Goal: Information Seeking & Learning: Learn about a topic

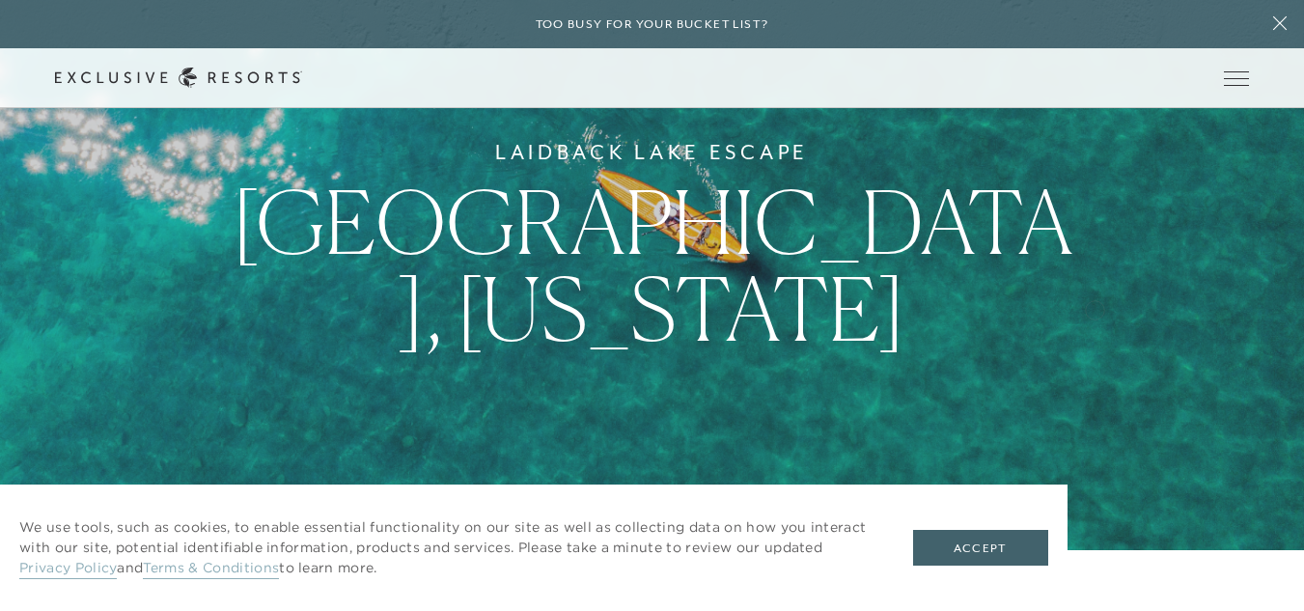
scroll to position [62, 0]
click at [966, 543] on button "Accept" at bounding box center [980, 548] width 135 height 37
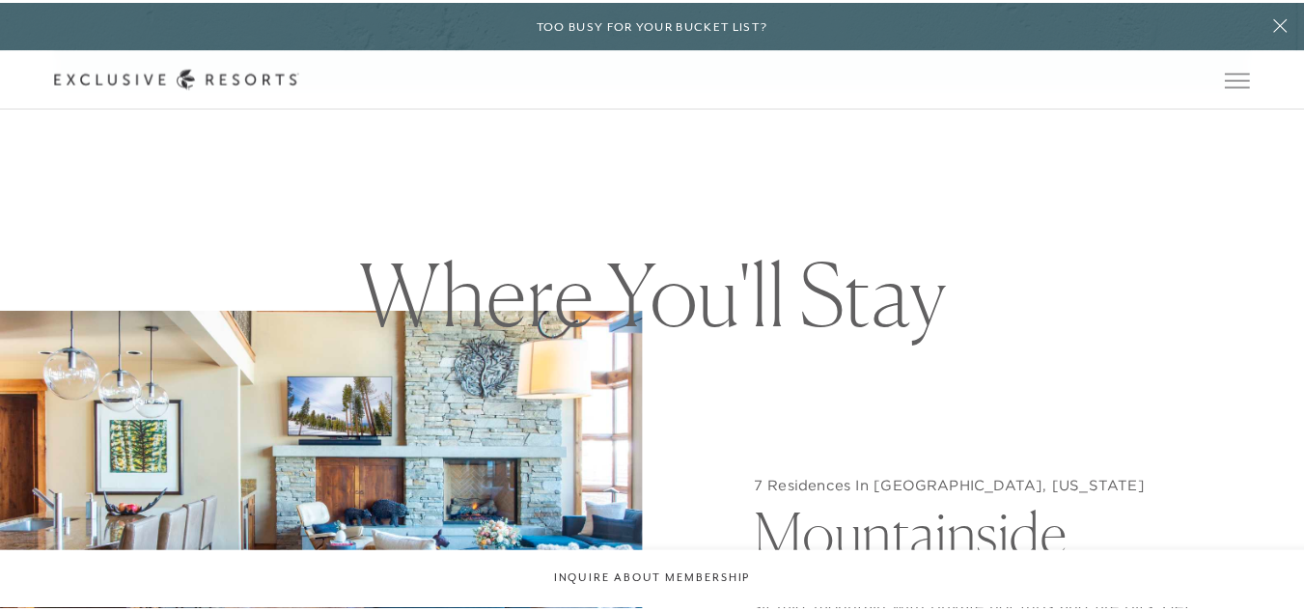
scroll to position [0, 0]
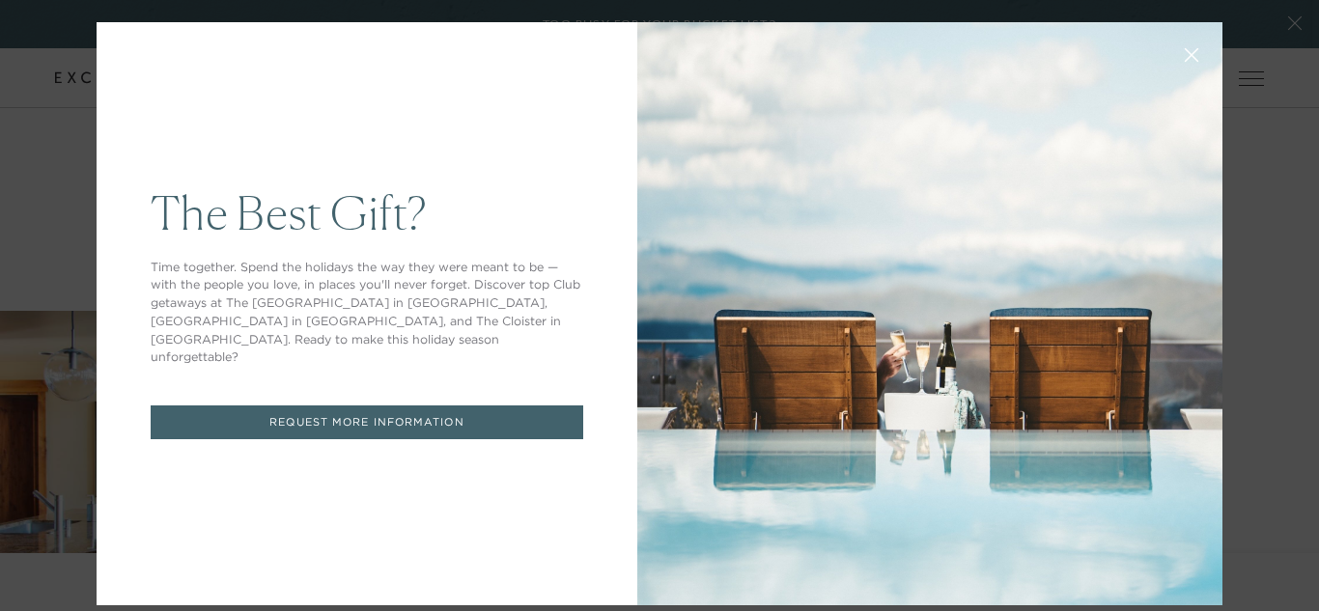
click at [1175, 44] on button at bounding box center [1191, 53] width 46 height 46
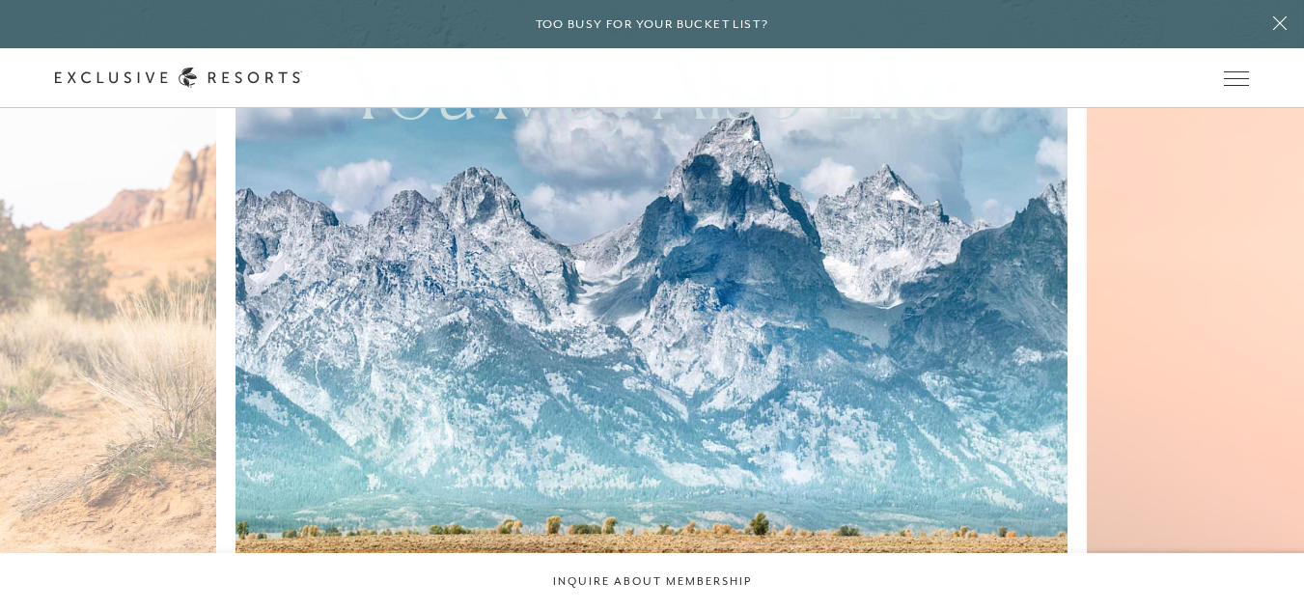
scroll to position [3487, 0]
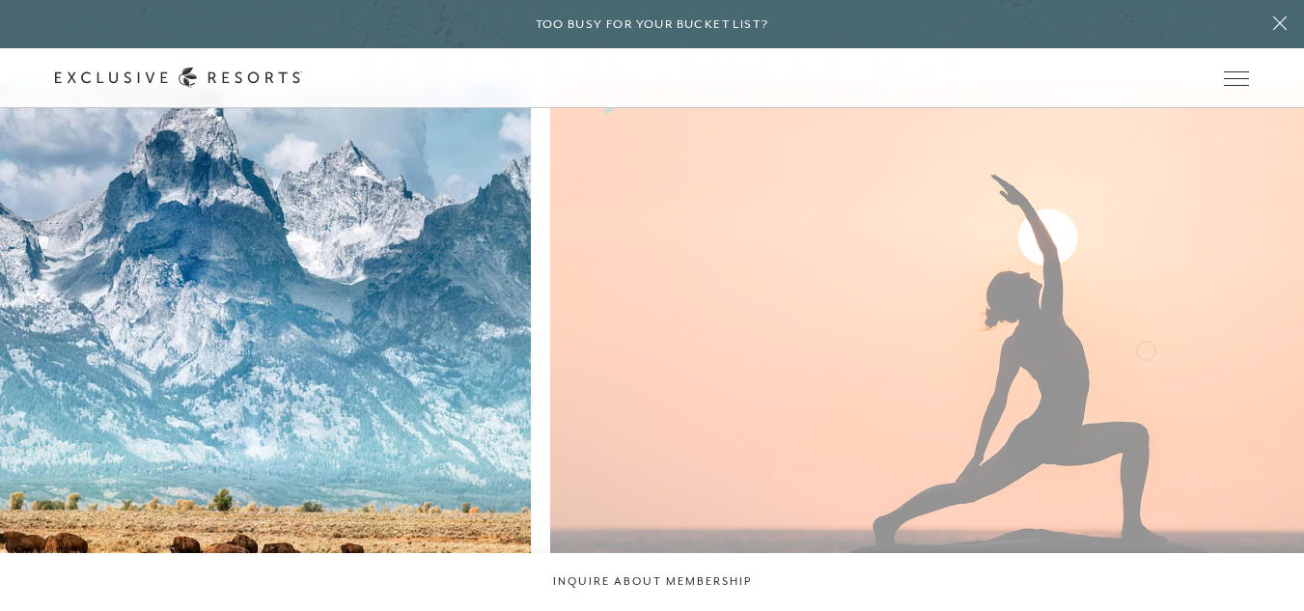
click at [536, 374] on img at bounding box center [993, 338] width 915 height 563
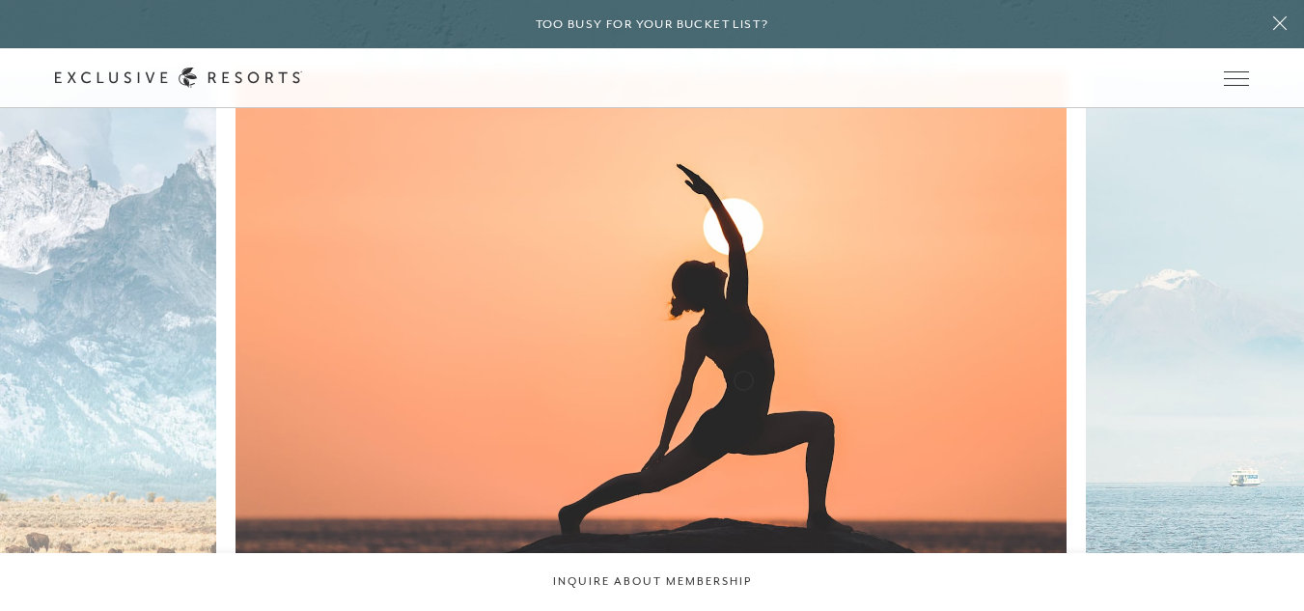
scroll to position [3499, 0]
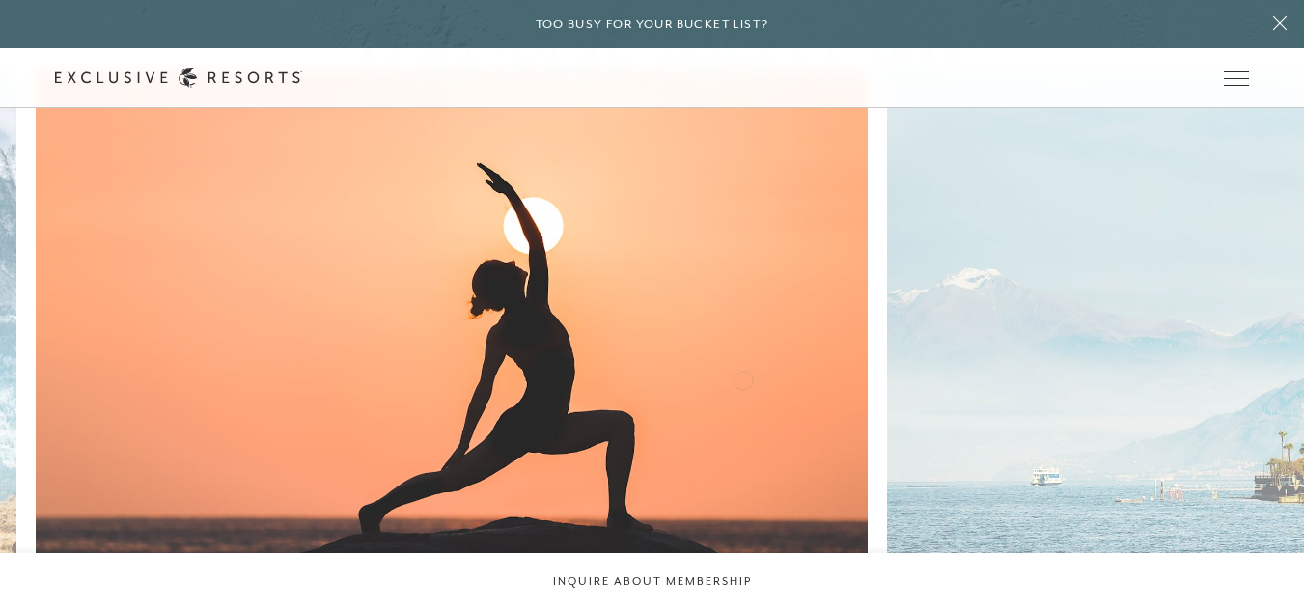
click at [429, 400] on img at bounding box center [478, 326] width 915 height 563
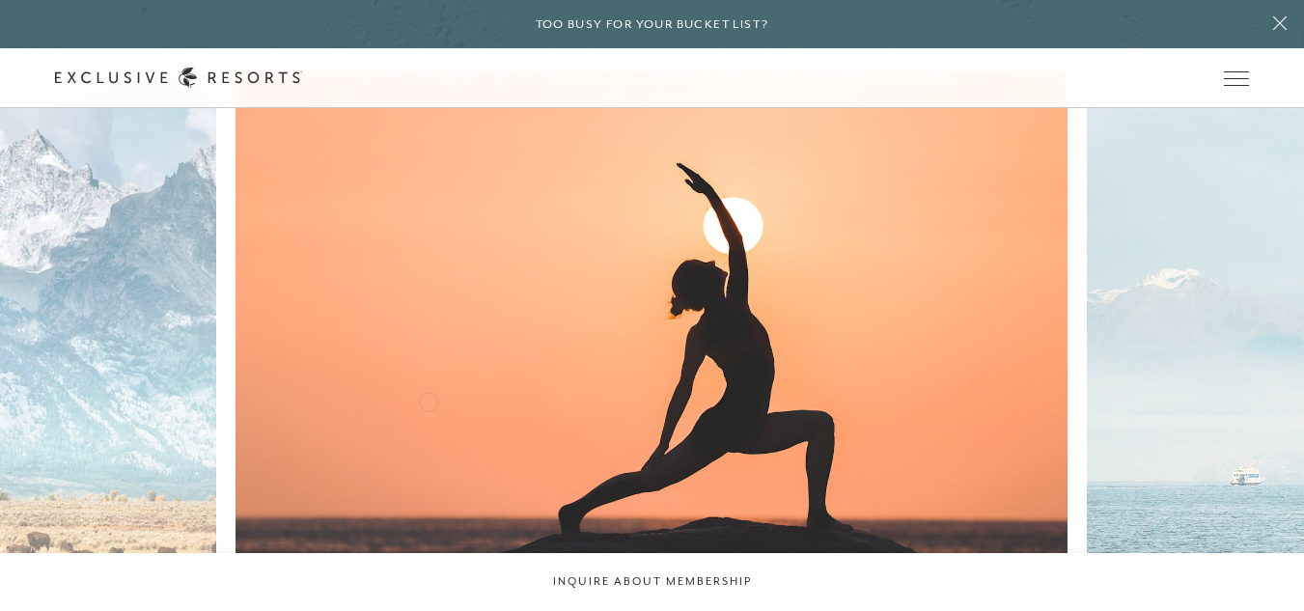
click at [221, 400] on img at bounding box center [678, 326] width 915 height 563
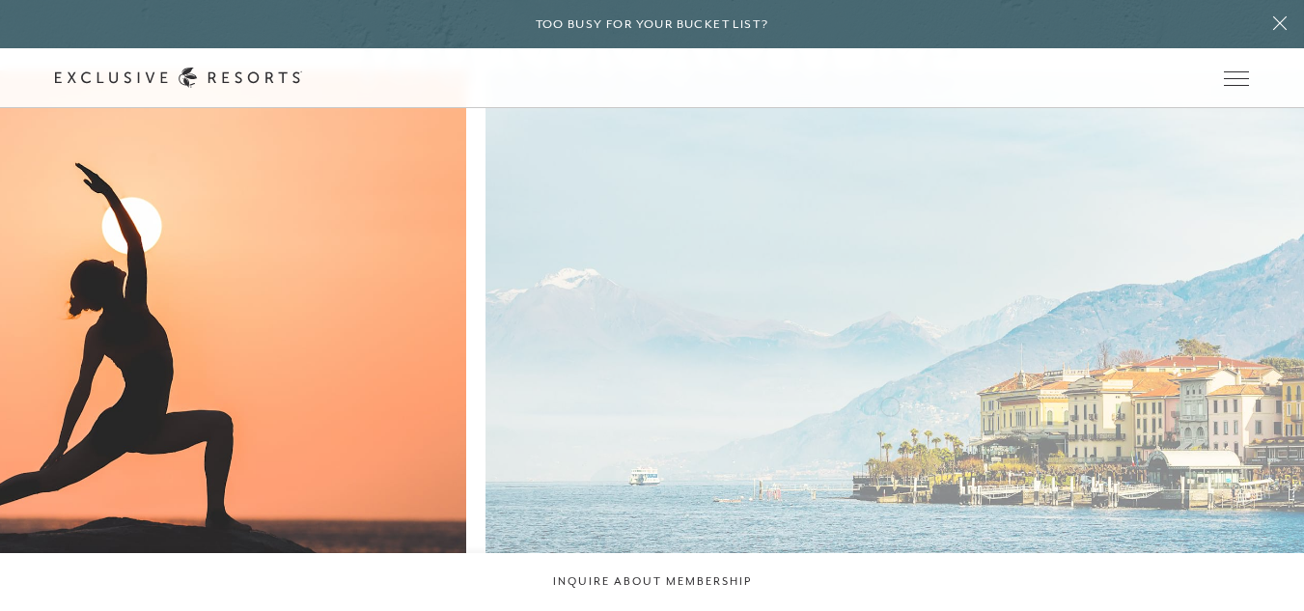
click at [208, 389] on img at bounding box center [77, 326] width 915 height 563
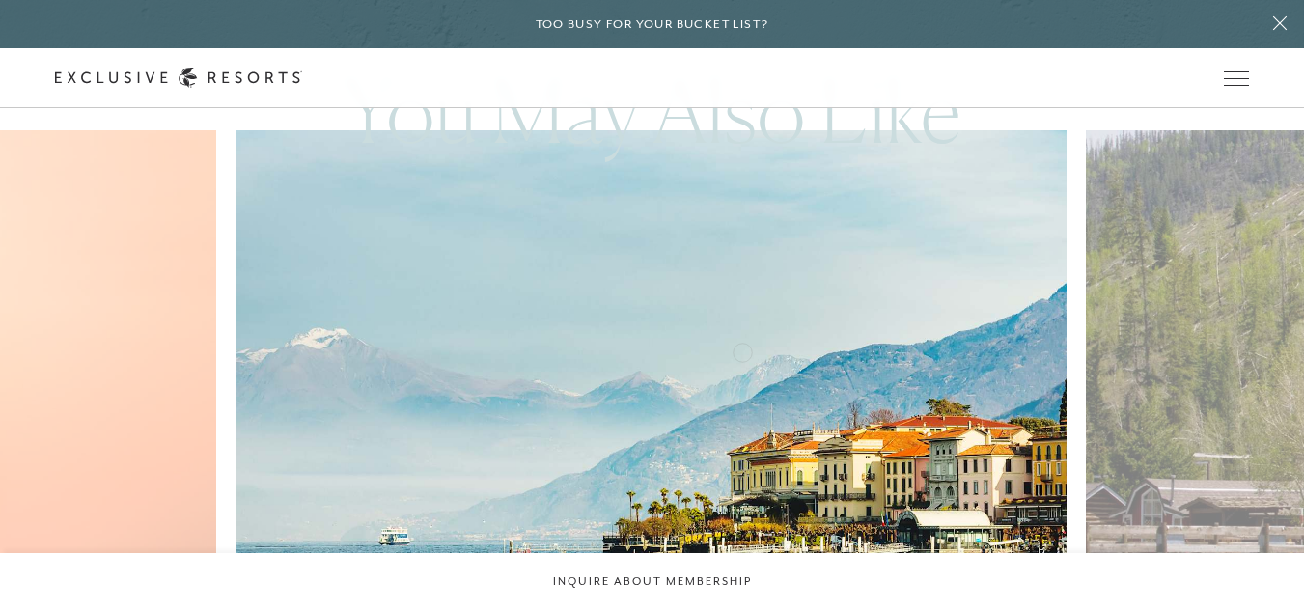
scroll to position [3440, 0]
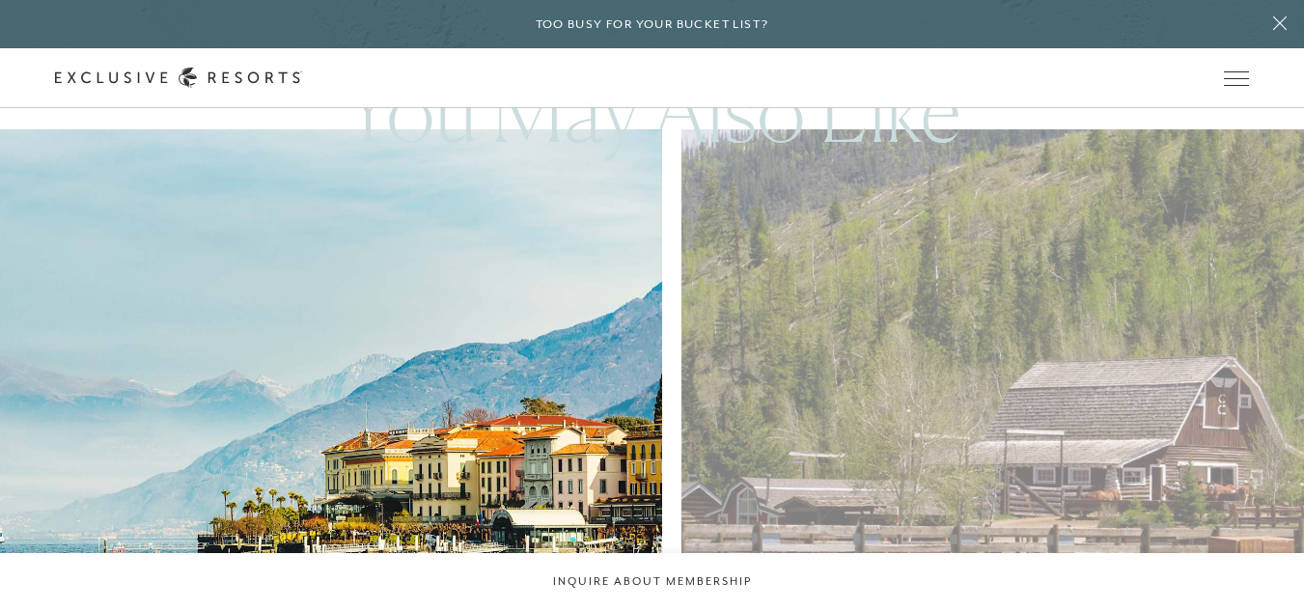
click at [113, 400] on img at bounding box center [273, 385] width 915 height 563
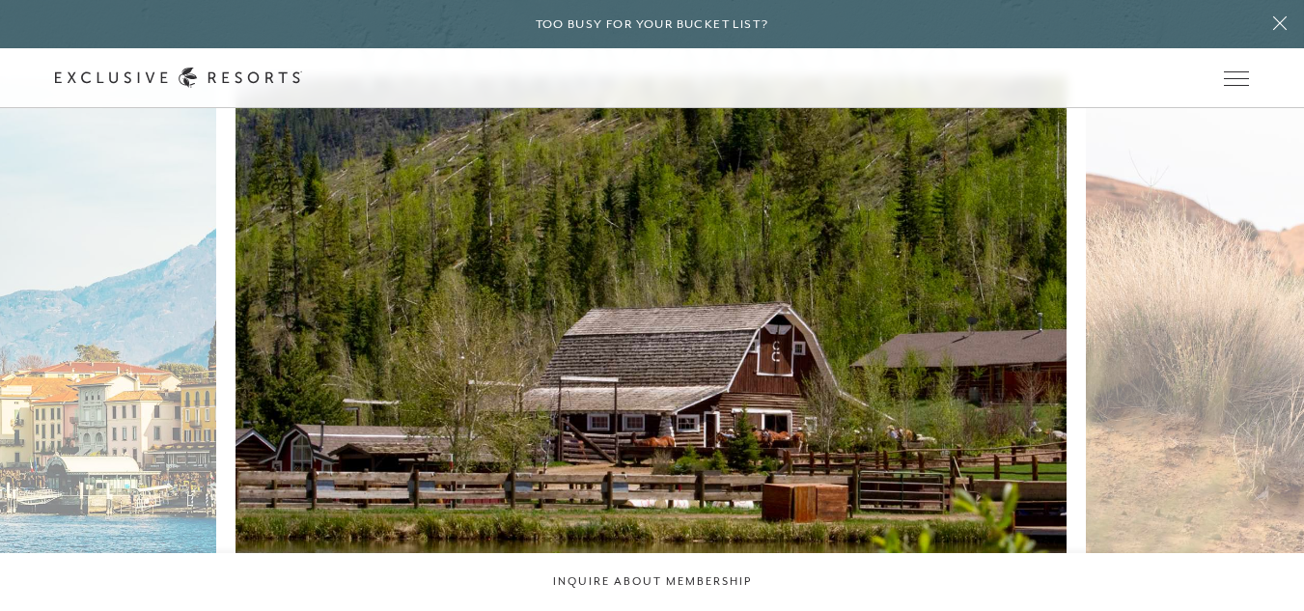
scroll to position [3494, 0]
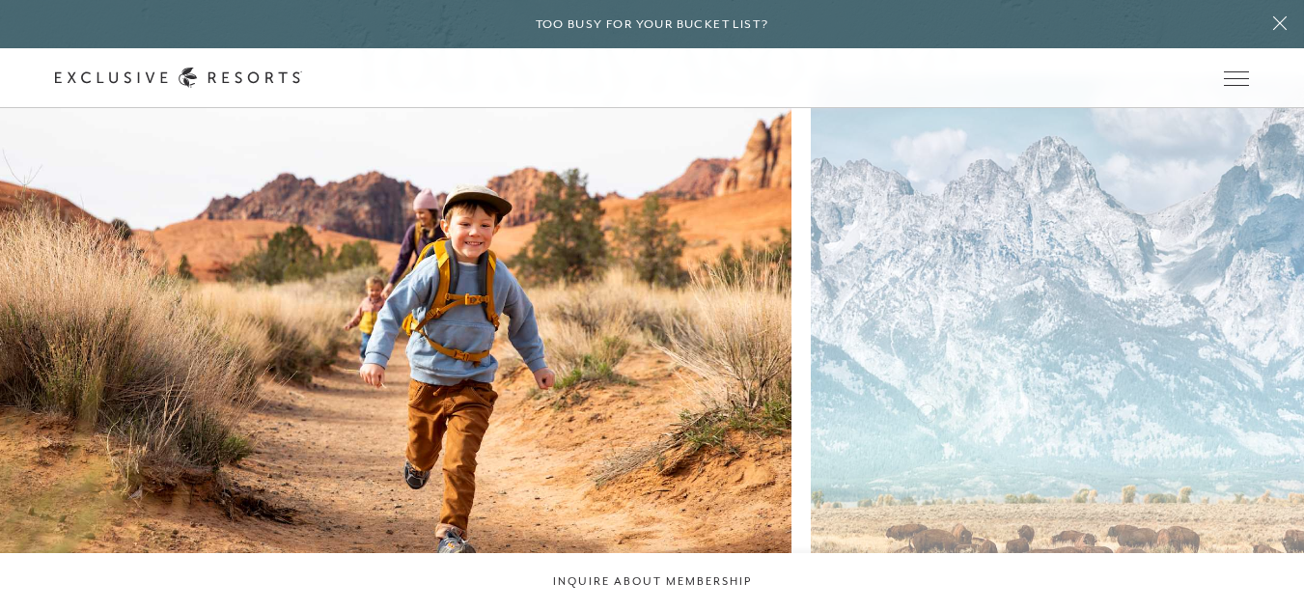
click at [160, 401] on img at bounding box center [402, 331] width 915 height 563
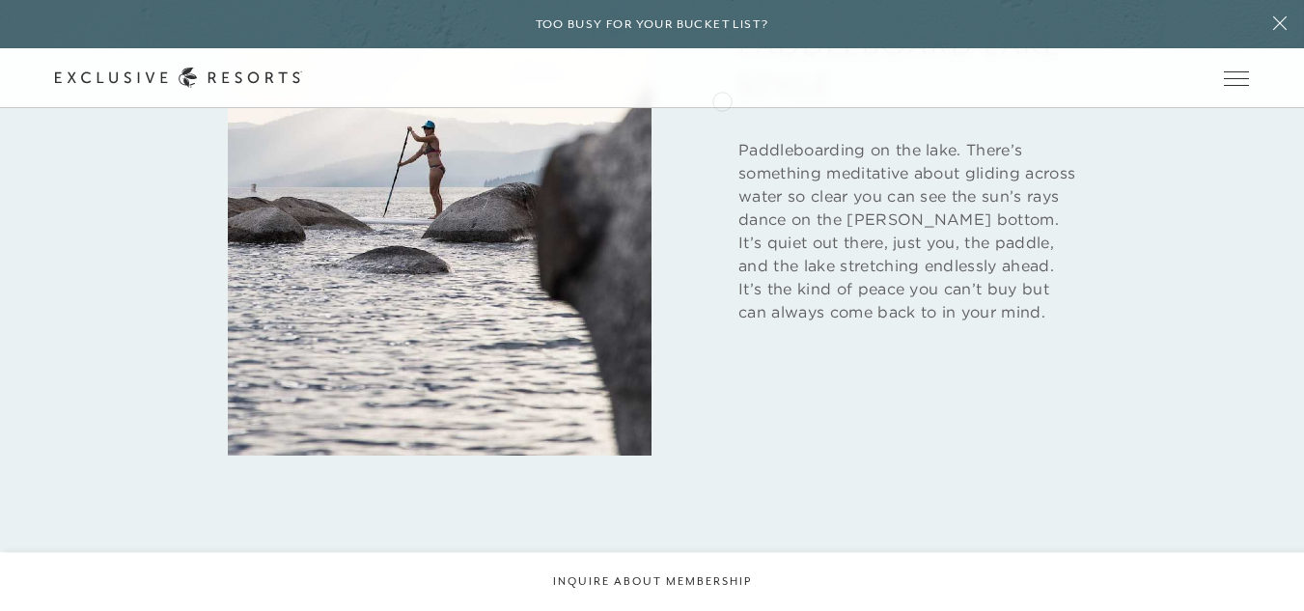
scroll to position [2817, 0]
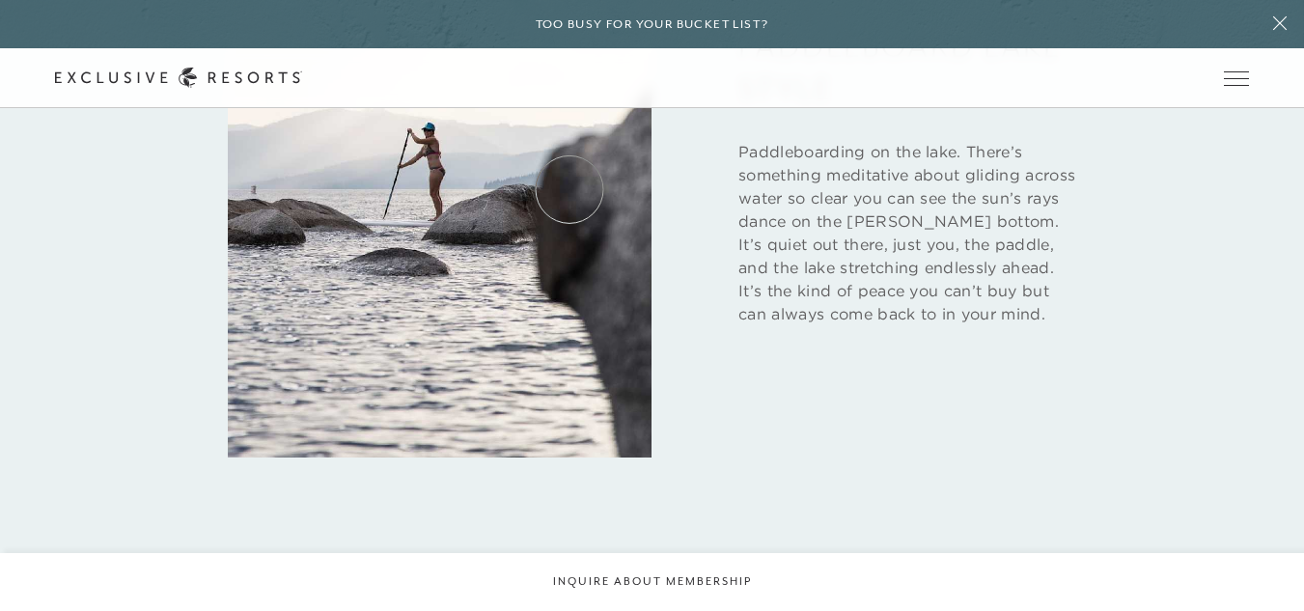
click at [0, 0] on link "How it works" at bounding box center [0, 0] width 0 height 0
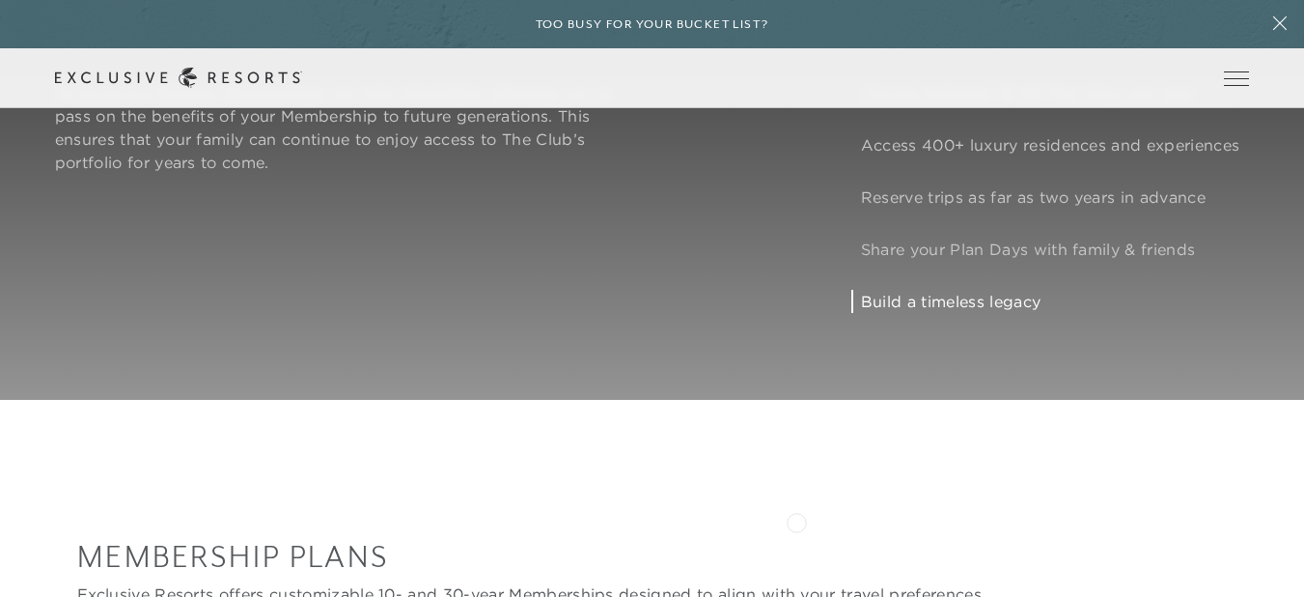
scroll to position [1580, 7]
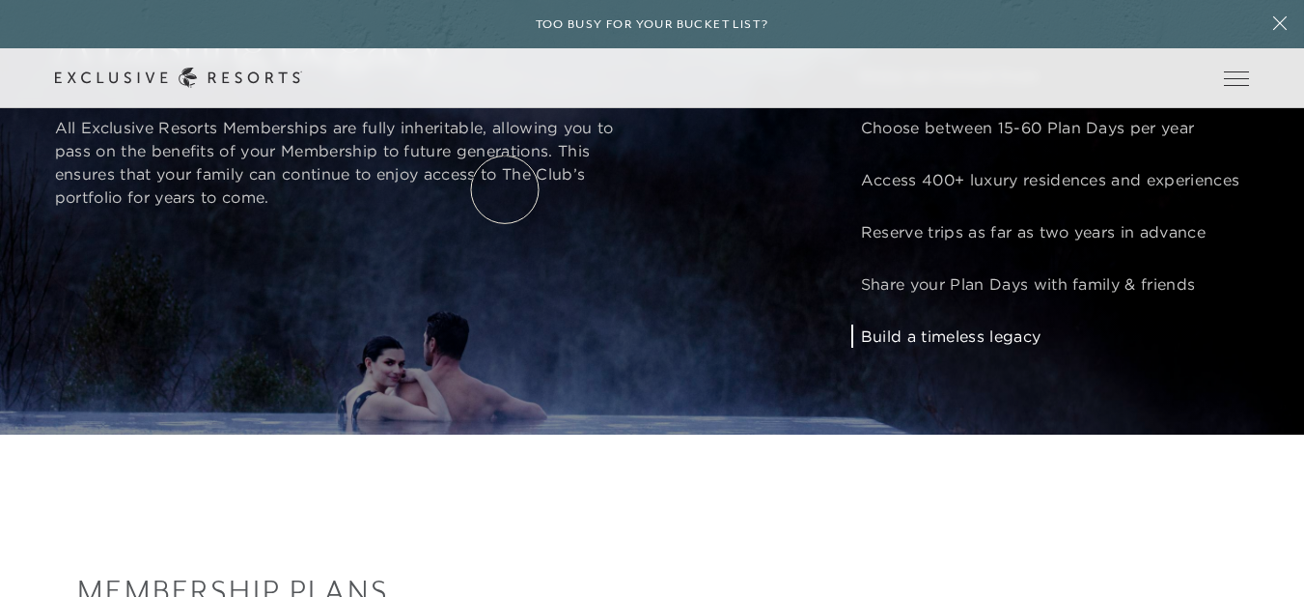
click at [0, 0] on link "Residence Collection" at bounding box center [0, 0] width 0 height 0
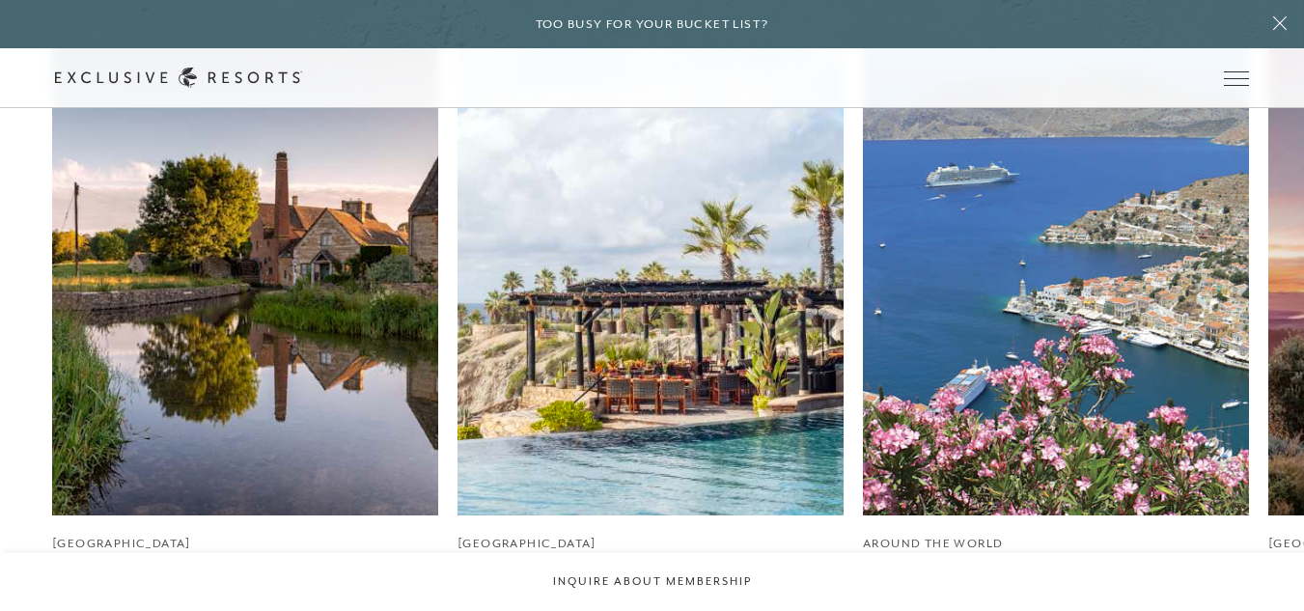
scroll to position [1018, 0]
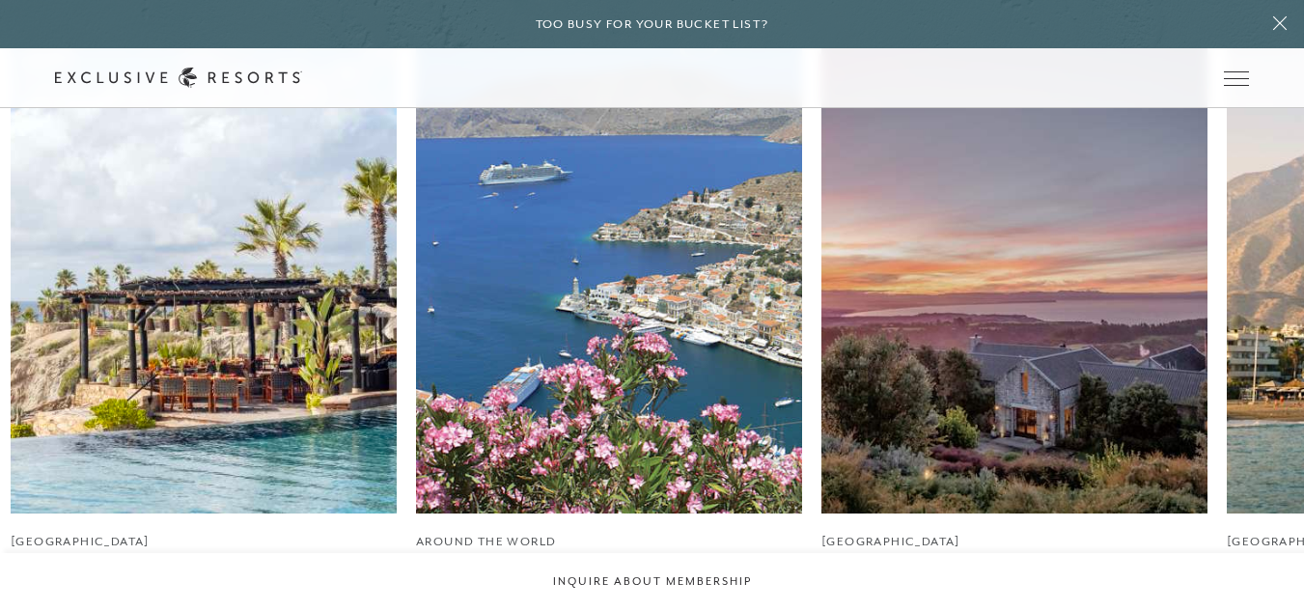
click at [416, 410] on img at bounding box center [609, 272] width 386 height 483
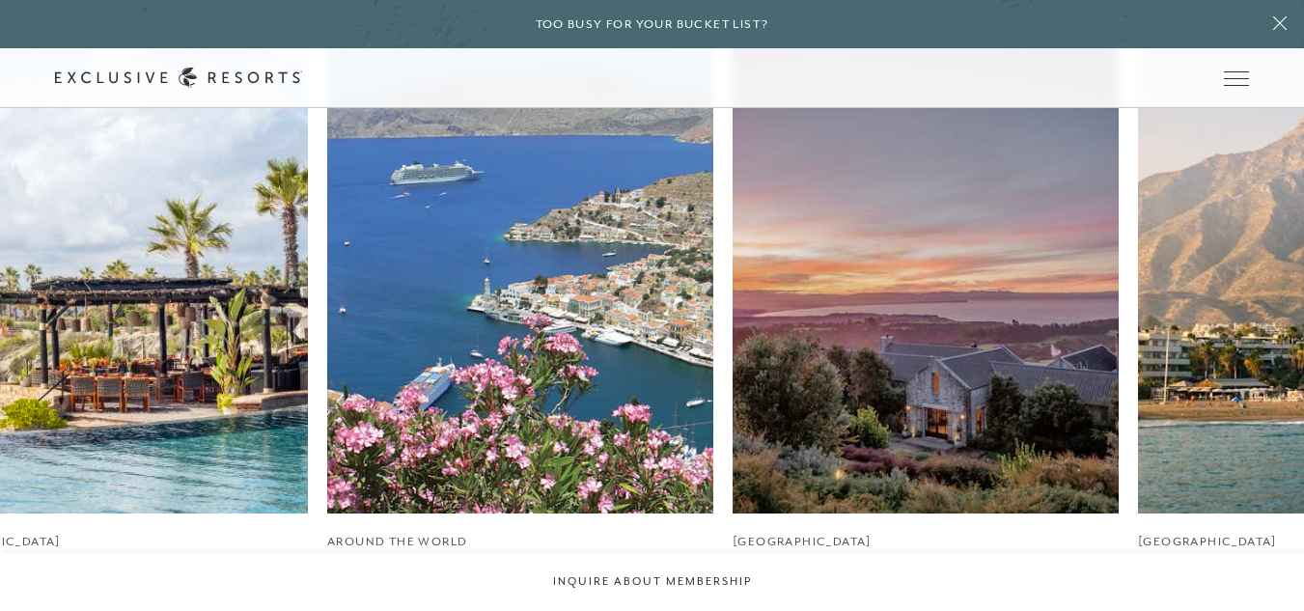
click at [473, 439] on img at bounding box center [520, 272] width 386 height 483
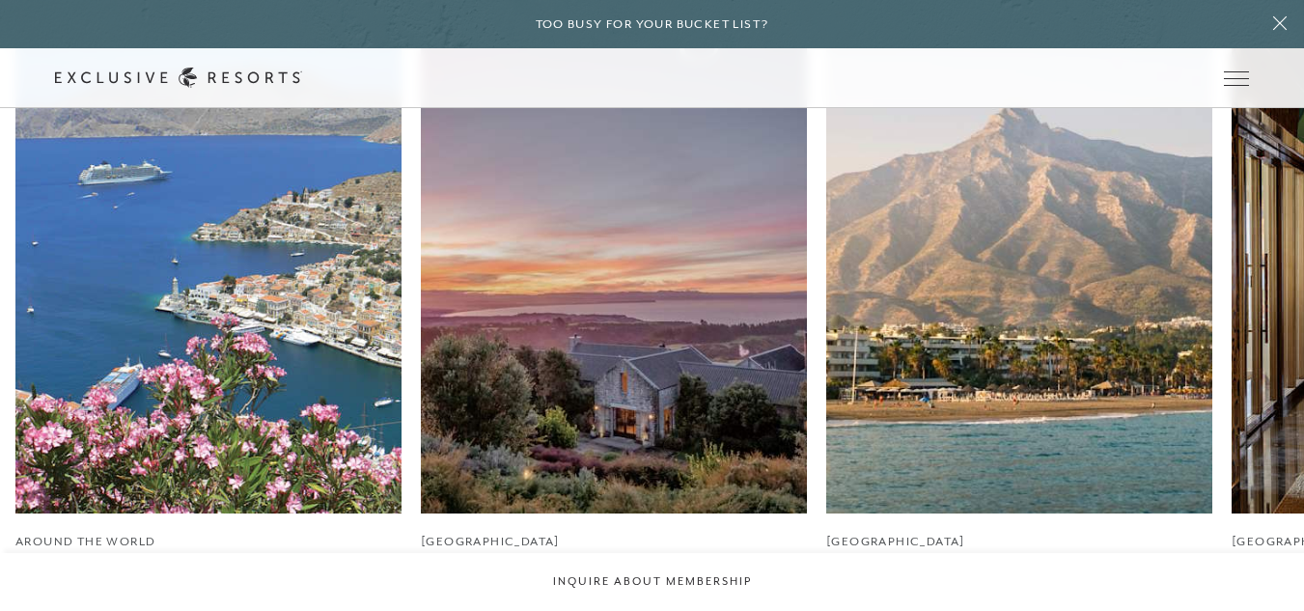
click at [421, 464] on img at bounding box center [614, 272] width 386 height 483
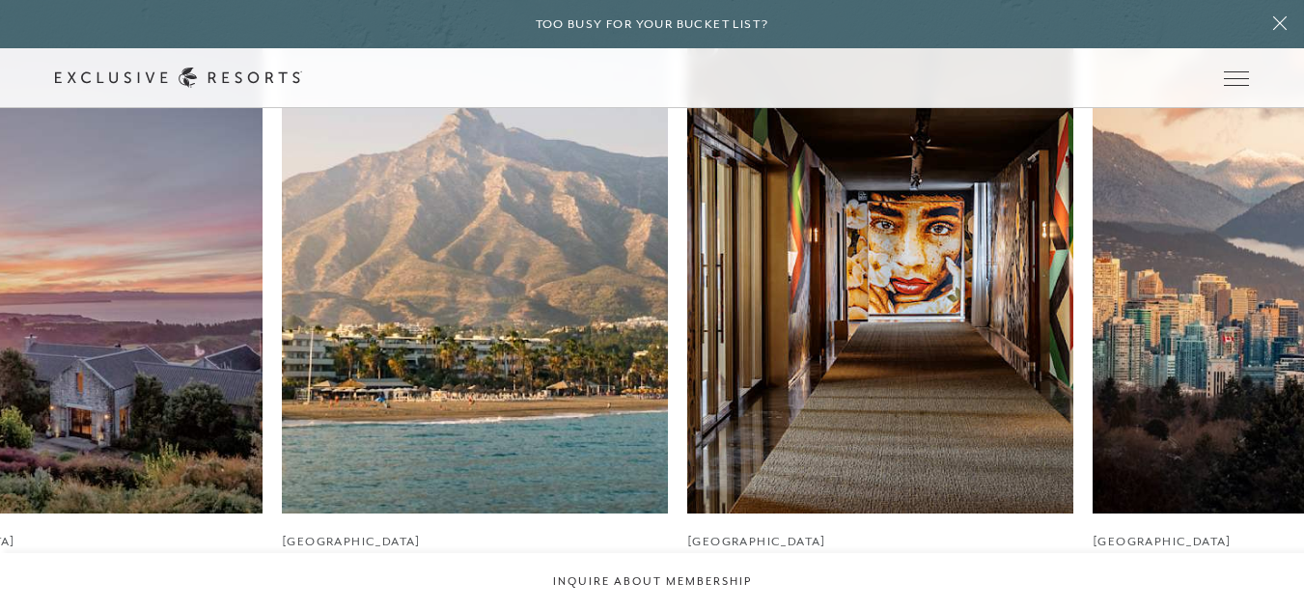
click at [282, 420] on img at bounding box center [475, 272] width 386 height 483
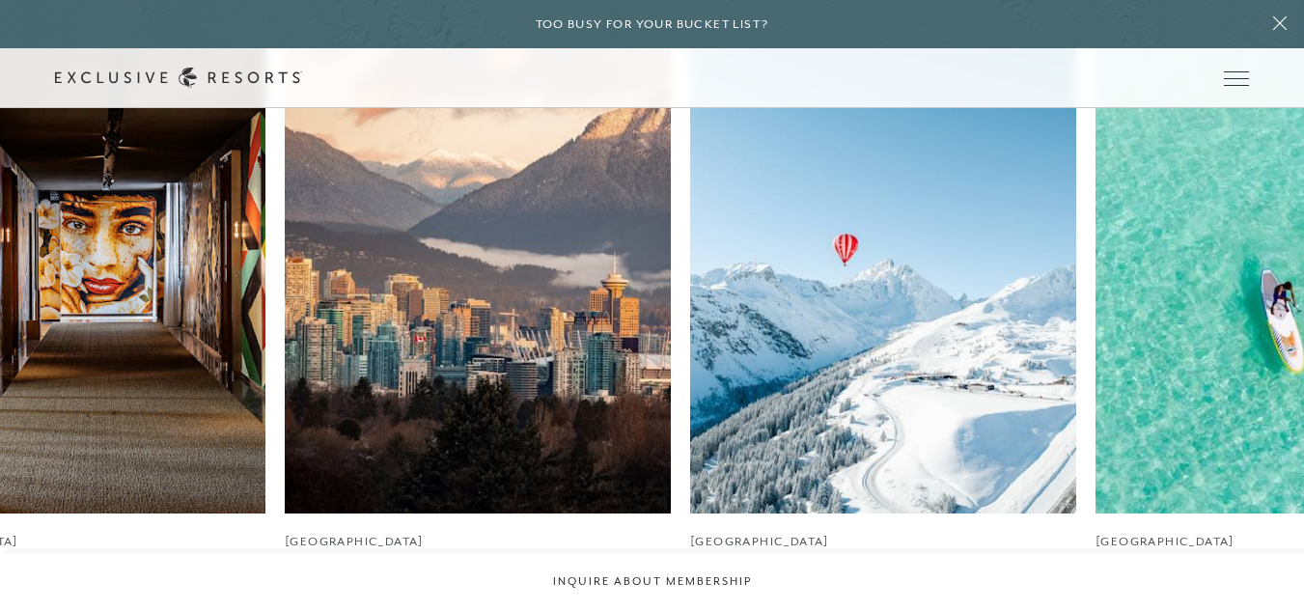
click at [0, 385] on img at bounding box center [72, 272] width 386 height 483
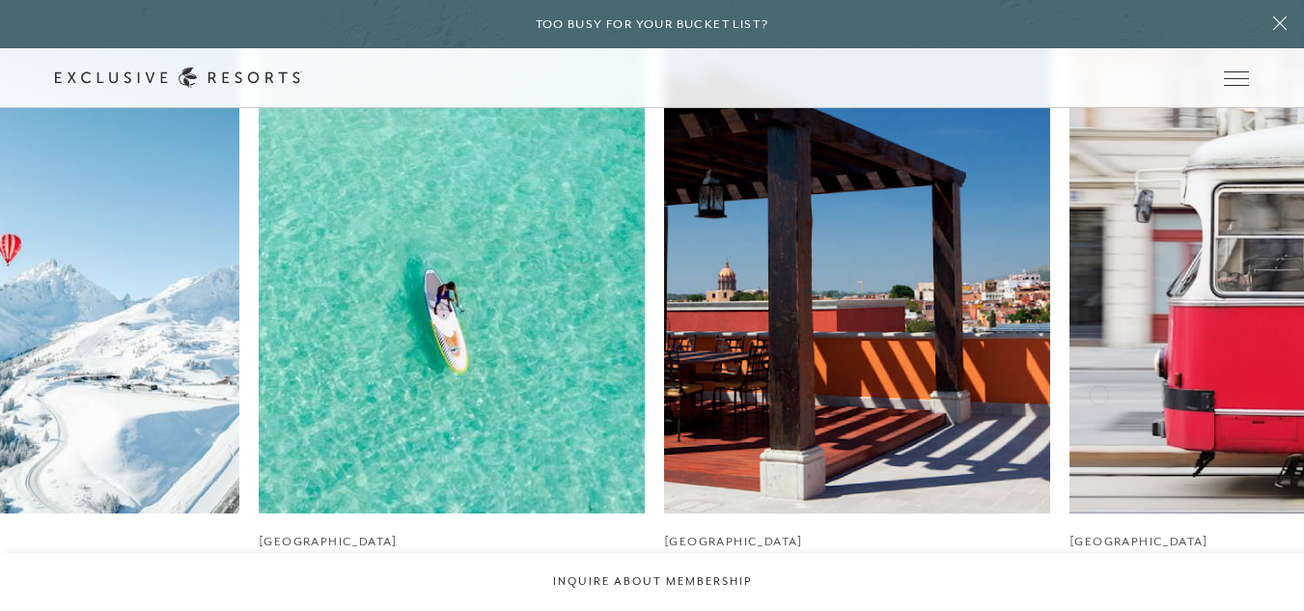
click at [57, 382] on img at bounding box center [46, 272] width 386 height 483
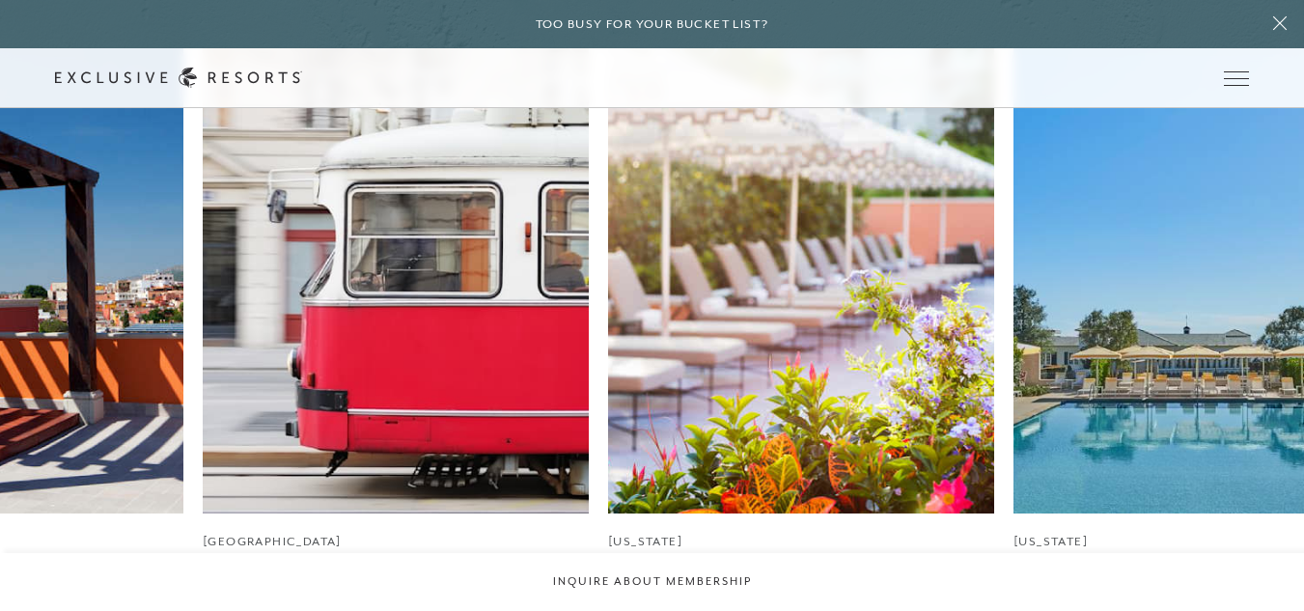
click at [237, 398] on img at bounding box center [396, 272] width 386 height 483
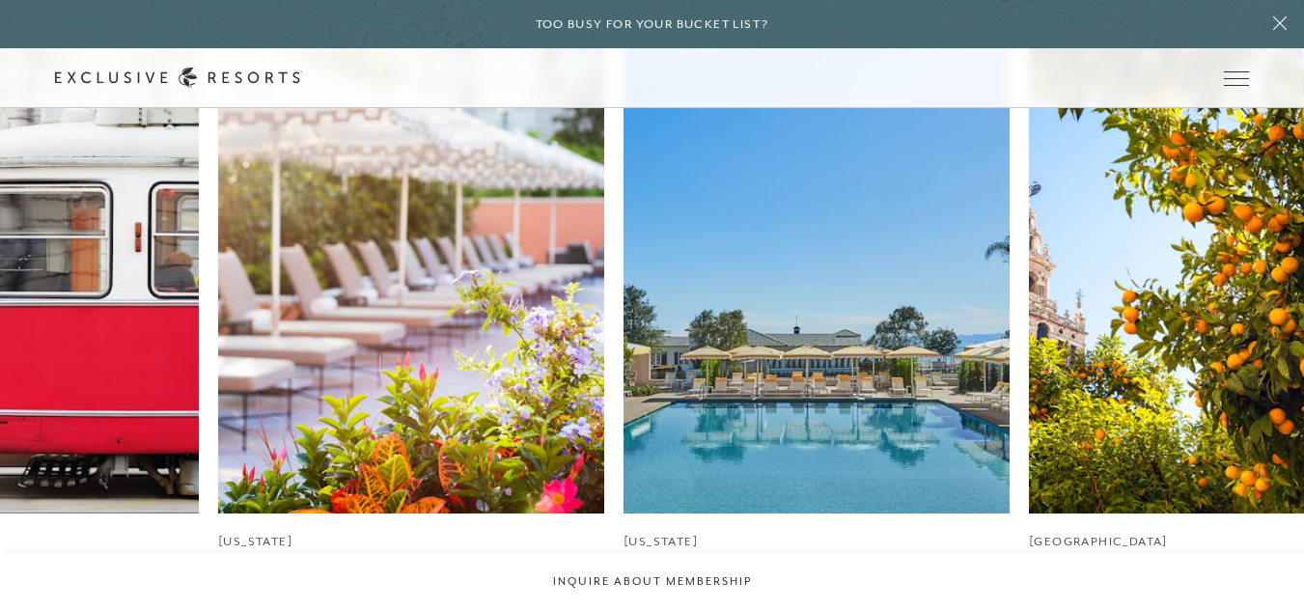
click at [770, 396] on img at bounding box center [817, 272] width 386 height 483
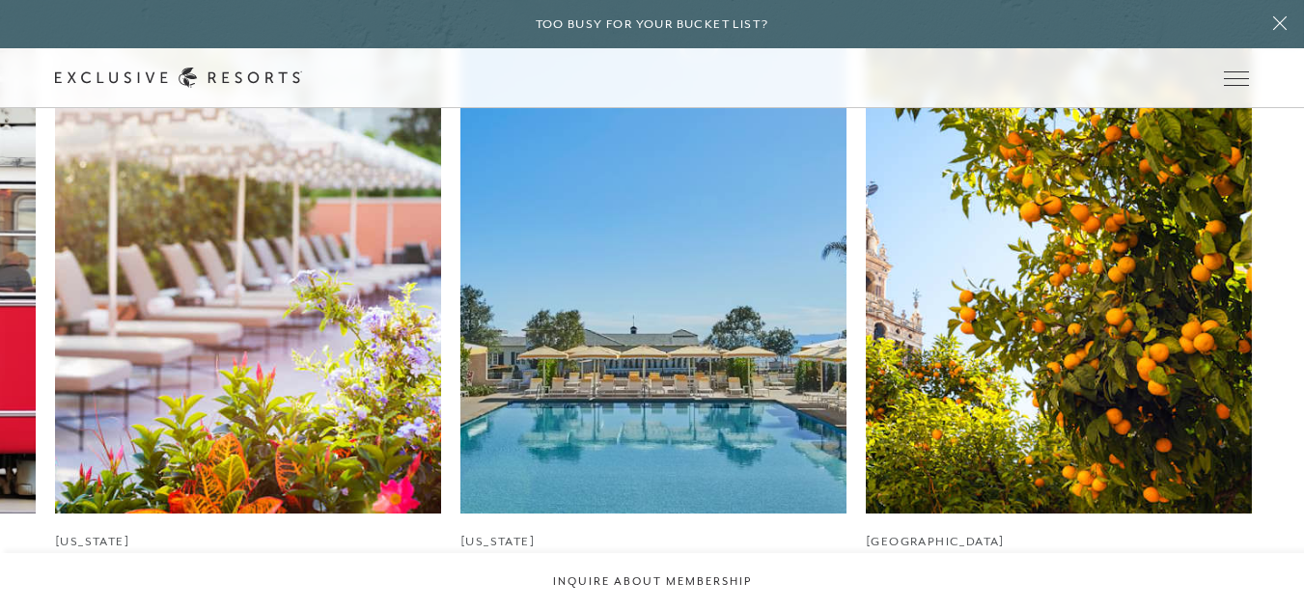
click at [685, 362] on img at bounding box center [654, 272] width 386 height 483
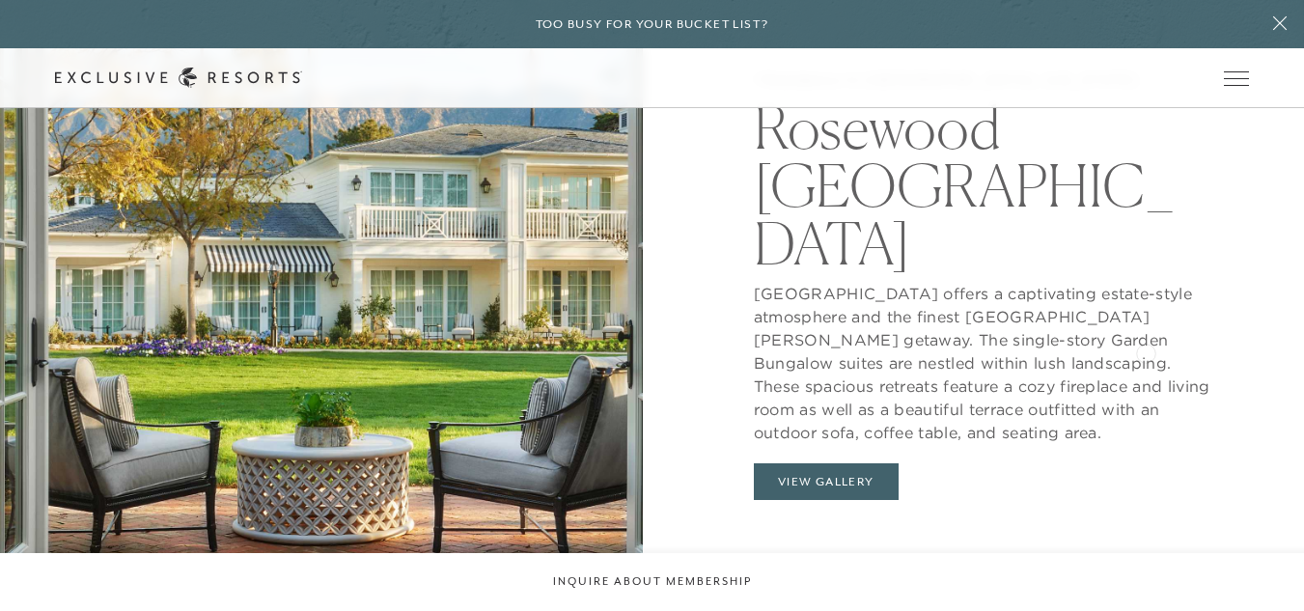
scroll to position [1851, 0]
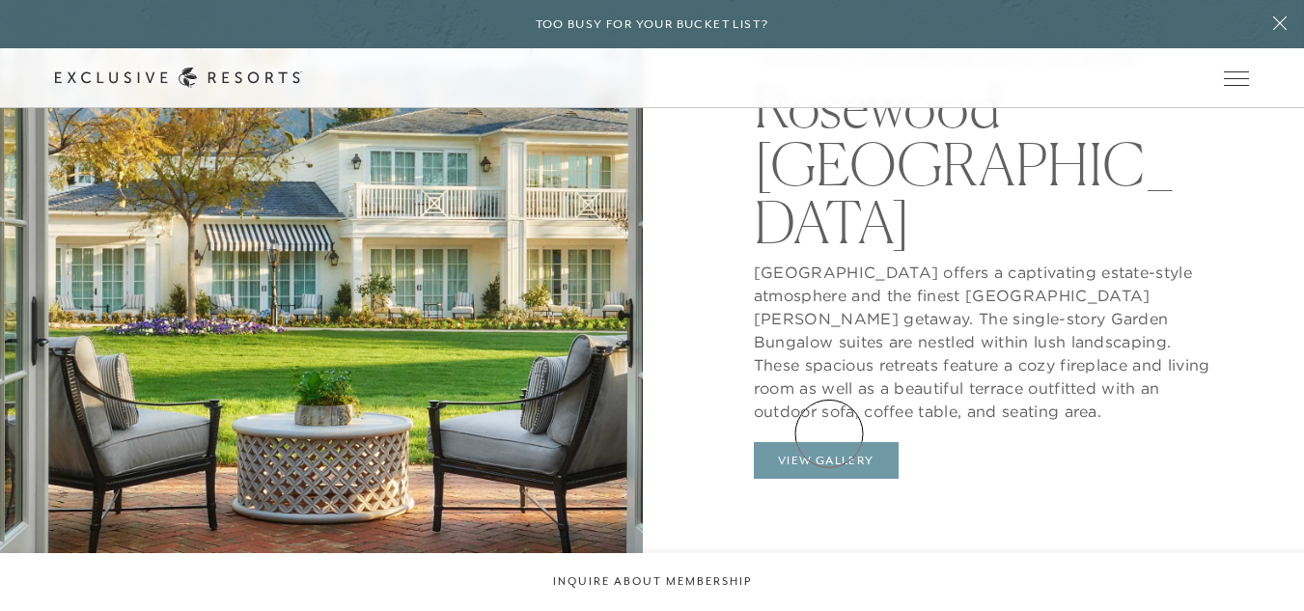
click at [829, 442] on button "View Gallery" at bounding box center [826, 460] width 145 height 37
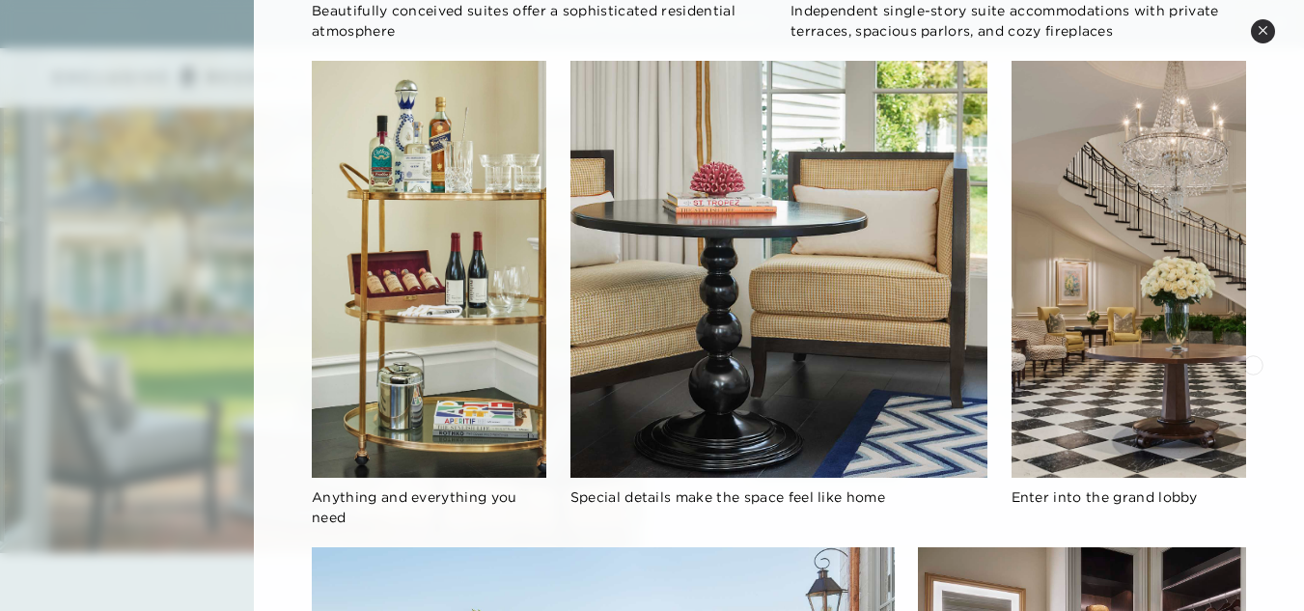
scroll to position [1306, 0]
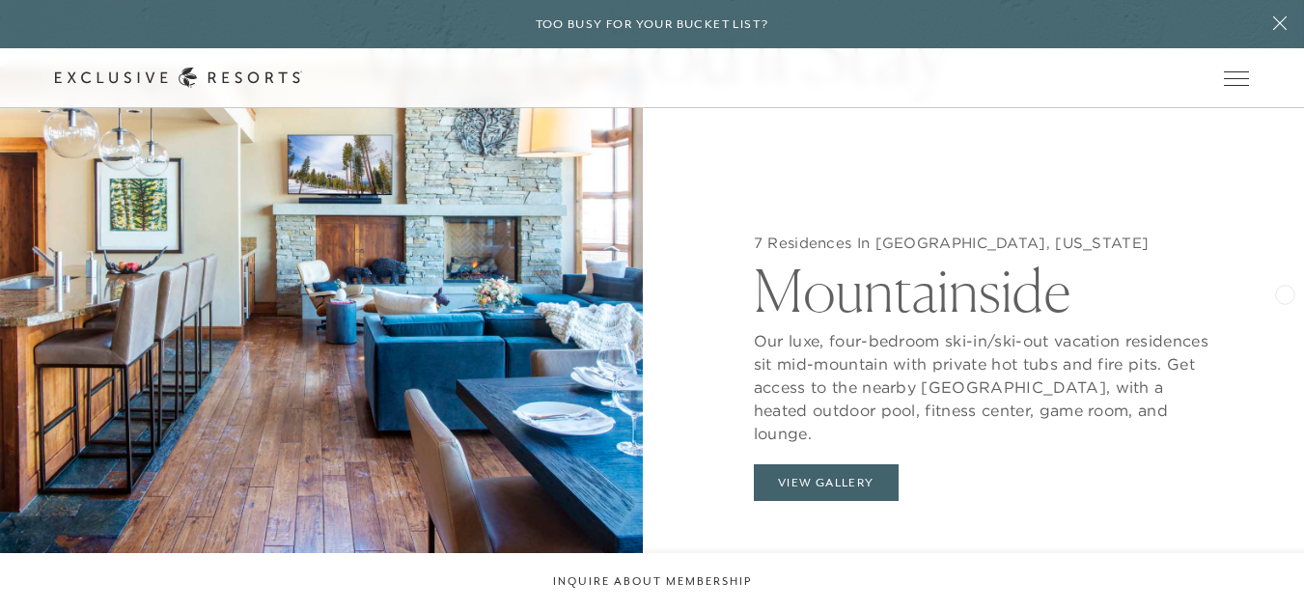
scroll to position [1725, 0]
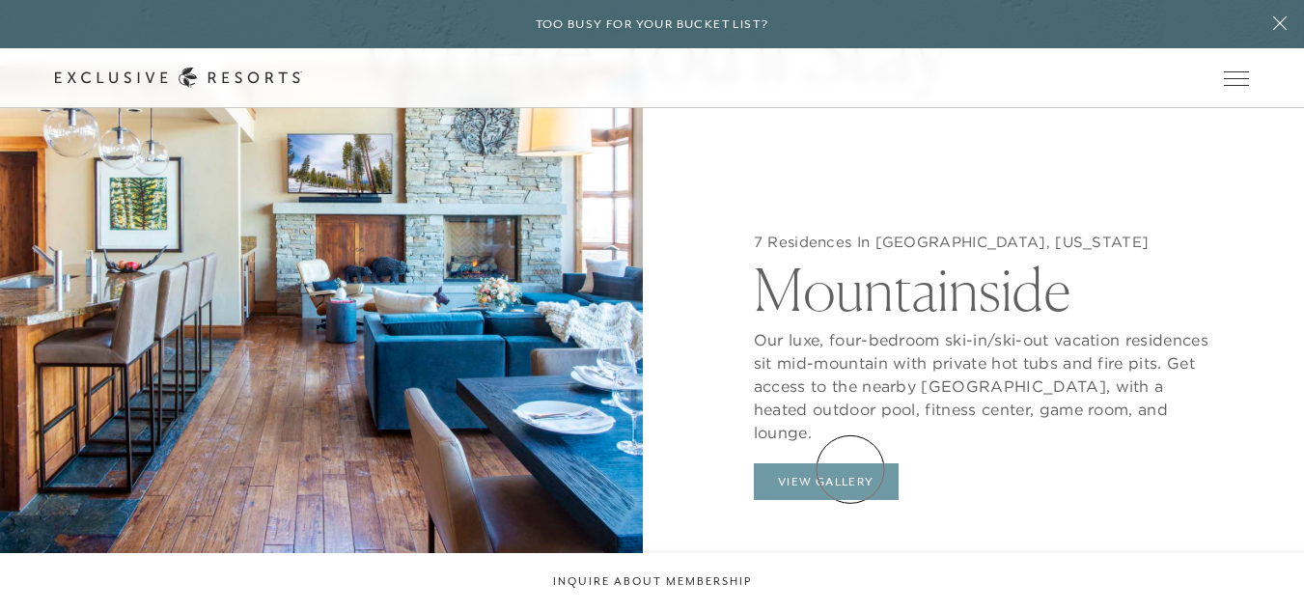
click at [851, 469] on button "View Gallery" at bounding box center [826, 481] width 145 height 37
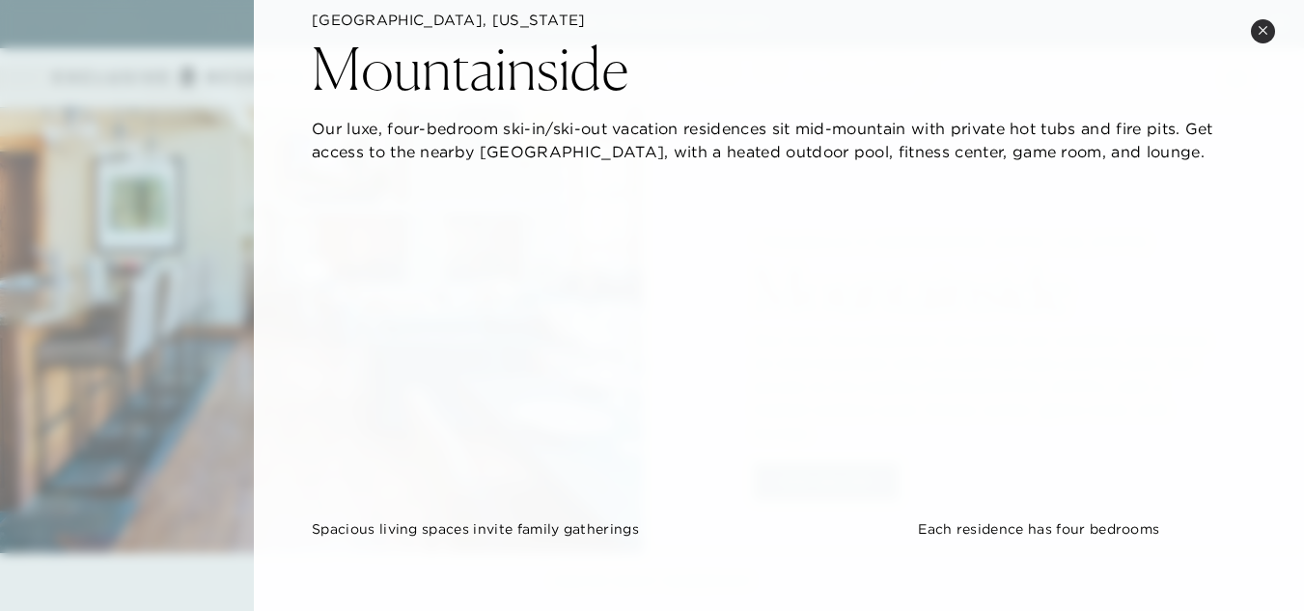
scroll to position [44, 0]
